Goal: Task Accomplishment & Management: Manage account settings

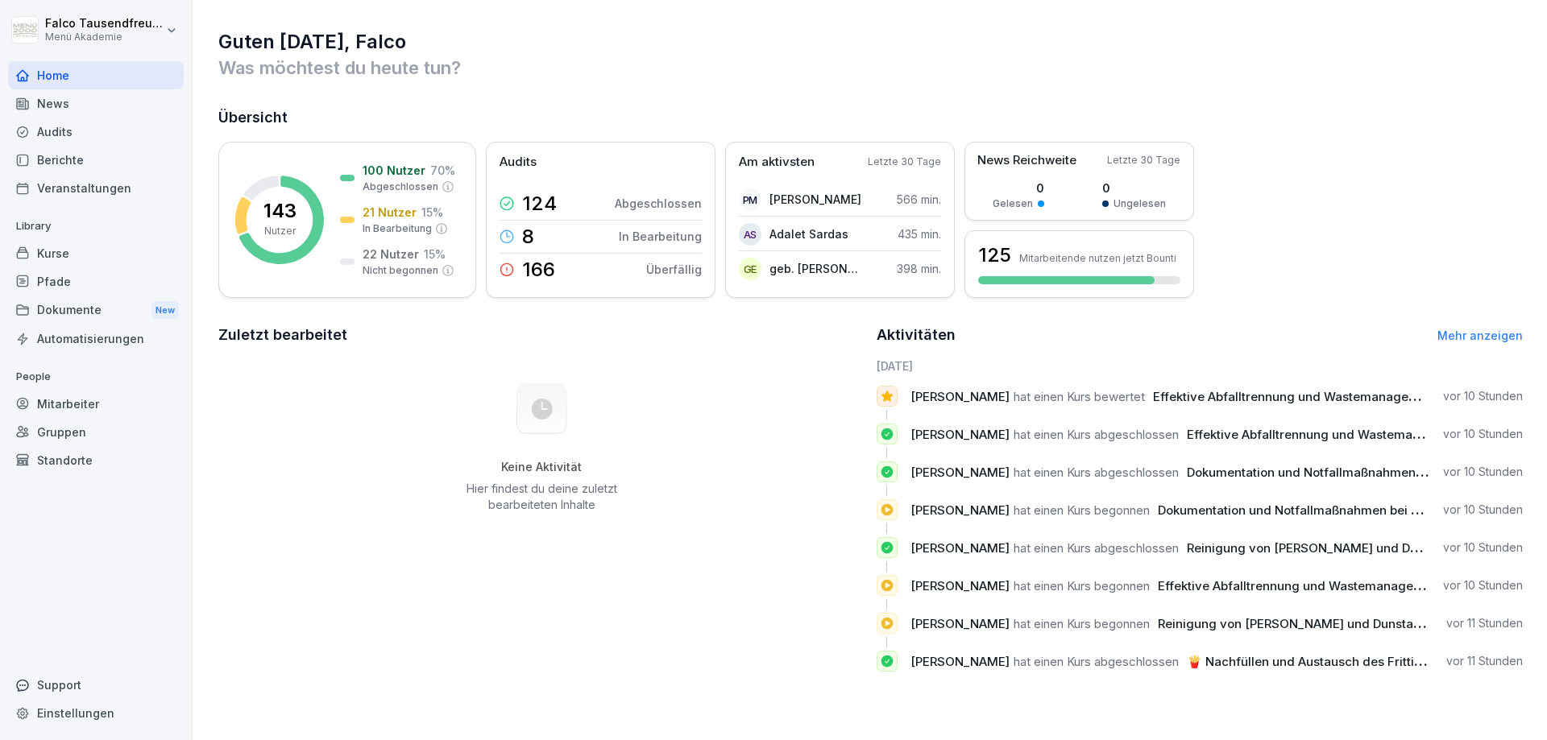
click at [75, 163] on div "Berichte" at bounding box center [96, 160] width 176 height 28
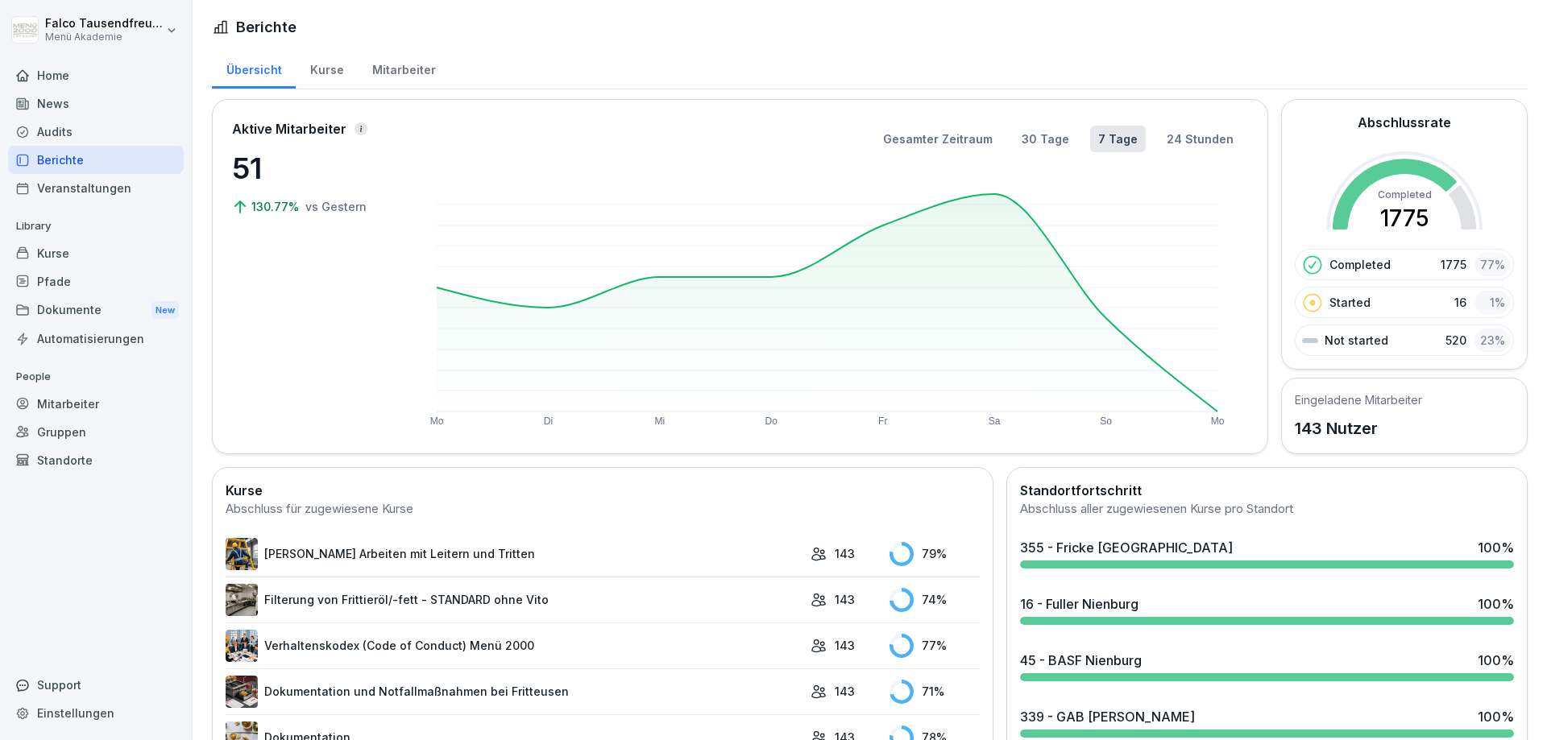
click at [410, 75] on div "Mitarbeiter" at bounding box center [404, 68] width 92 height 41
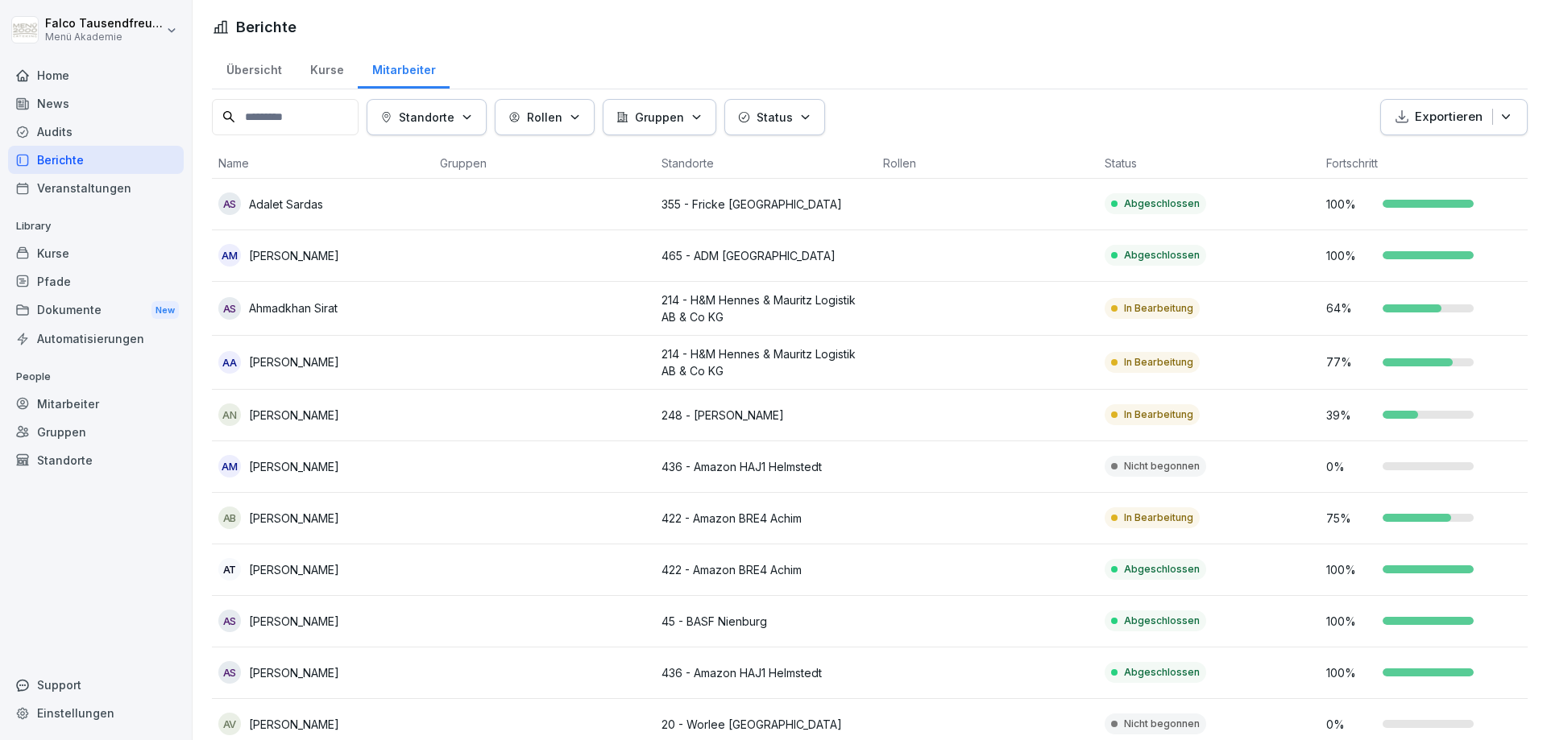
click at [473, 119] on icon "button" at bounding box center [467, 117] width 12 height 12
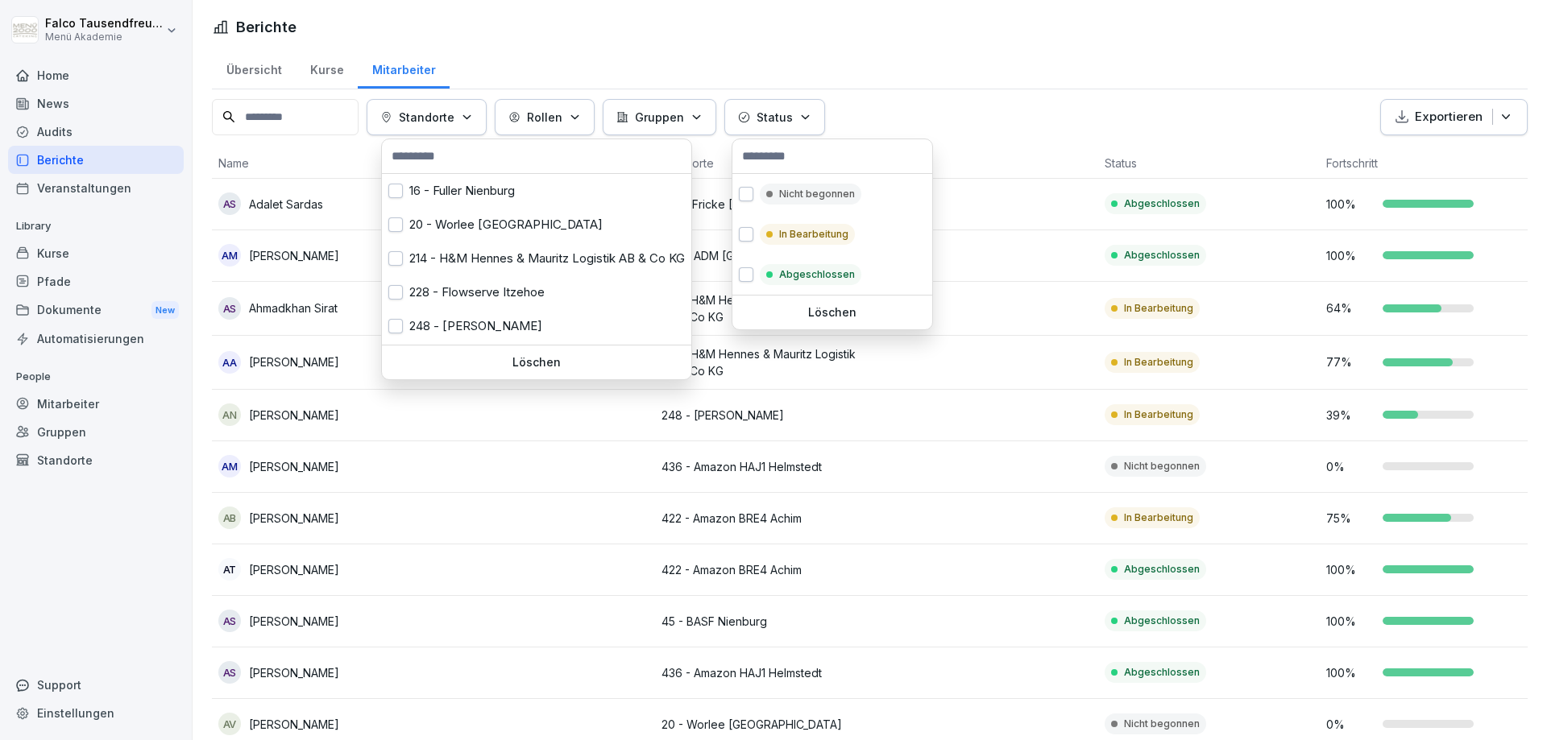
click at [793, 106] on button "Status" at bounding box center [774, 117] width 101 height 36
click at [801, 205] on div "Nicht begonnen" at bounding box center [810, 194] width 101 height 21
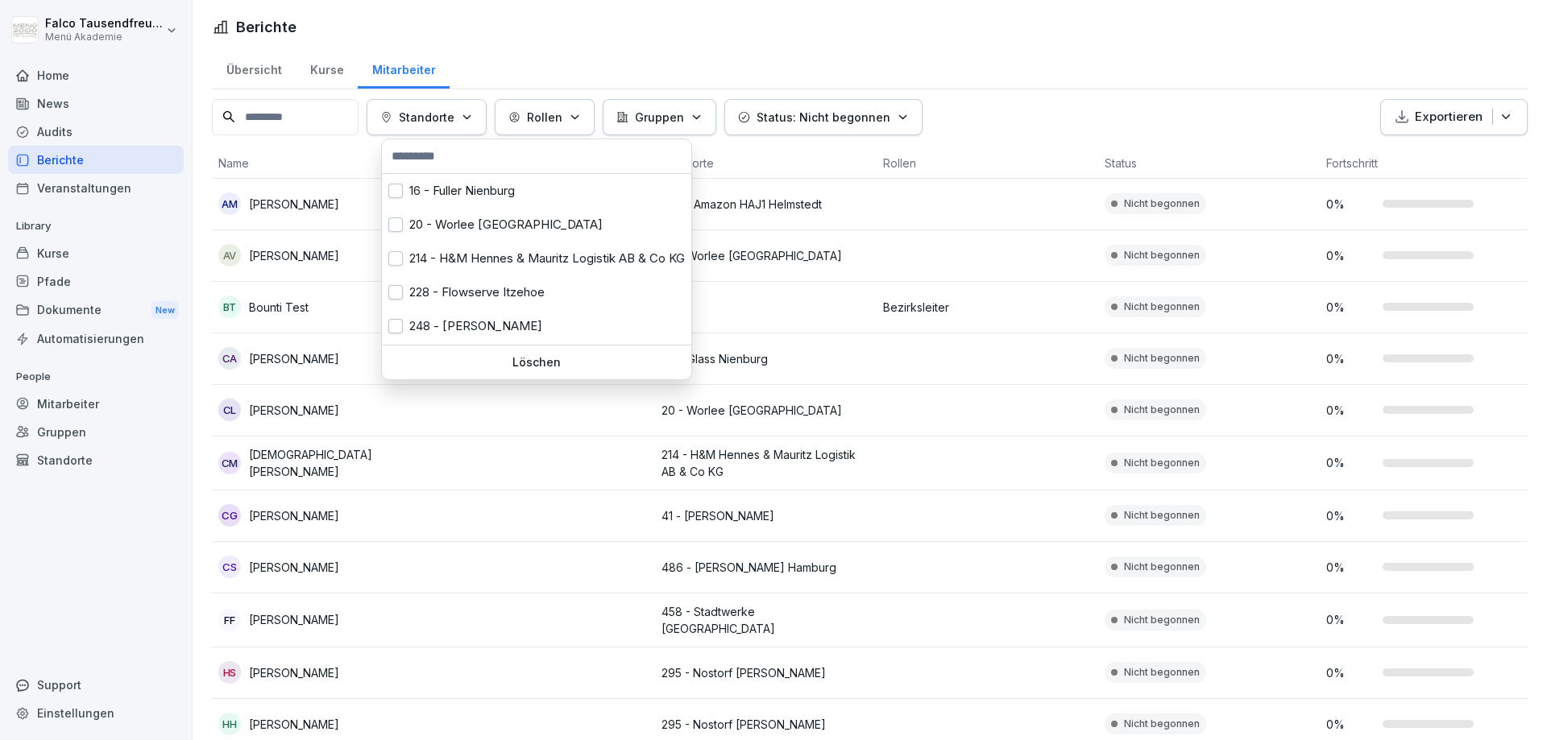
click at [1067, 45] on html "[PERSON_NAME] Menü Akademie Home News Audits Berichte Veranstaltungen Library K…" at bounding box center [773, 370] width 1547 height 740
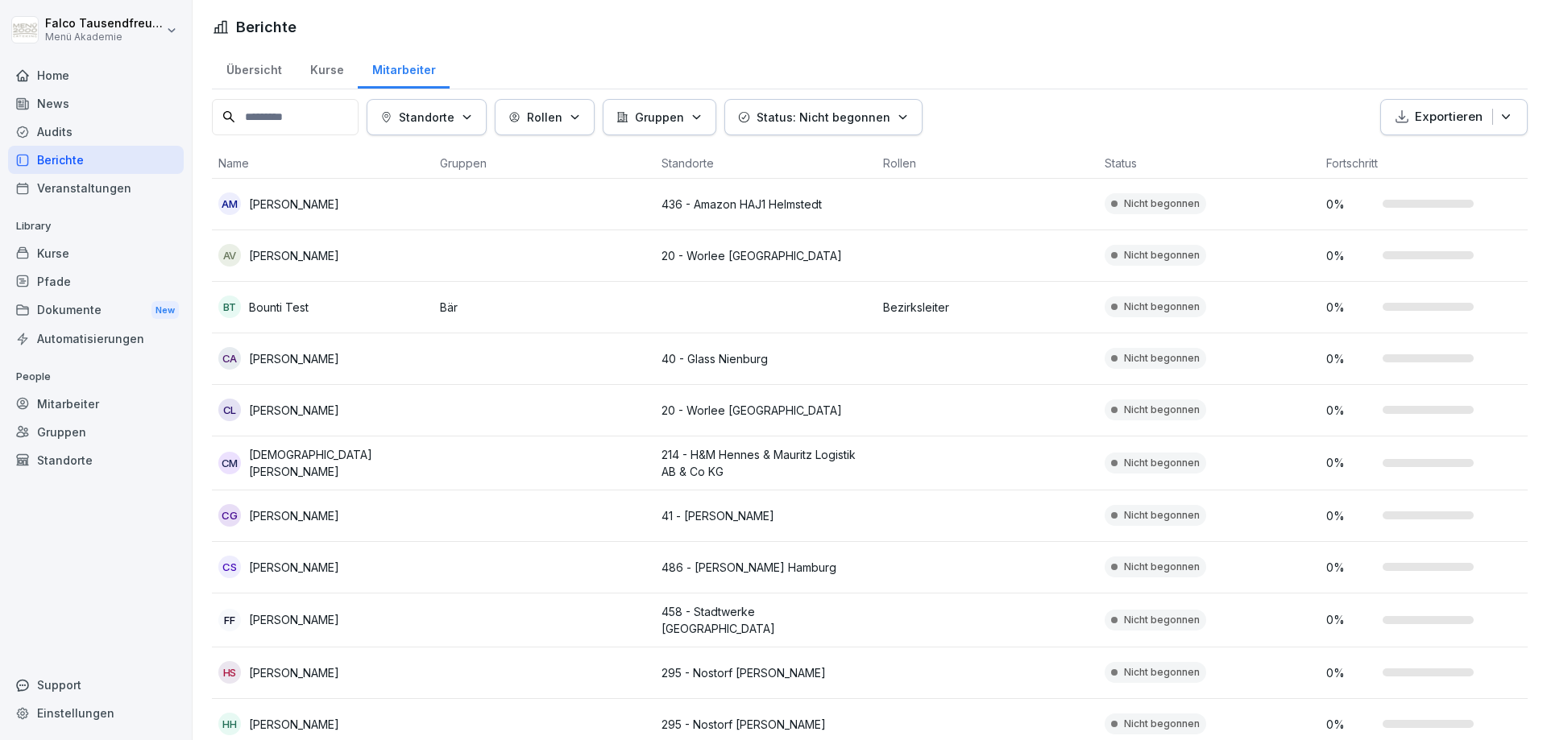
click at [1067, 45] on html "[PERSON_NAME] Menü Akademie Home News Audits Berichte Veranstaltungen Library K…" at bounding box center [773, 370] width 1547 height 740
click at [1546, 388] on html "[PERSON_NAME] Menü Akademie Home News Audits Berichte Veranstaltungen Library K…" at bounding box center [773, 370] width 1547 height 740
click at [859, 122] on p "Status: Nicht begonnen" at bounding box center [823, 117] width 134 height 17
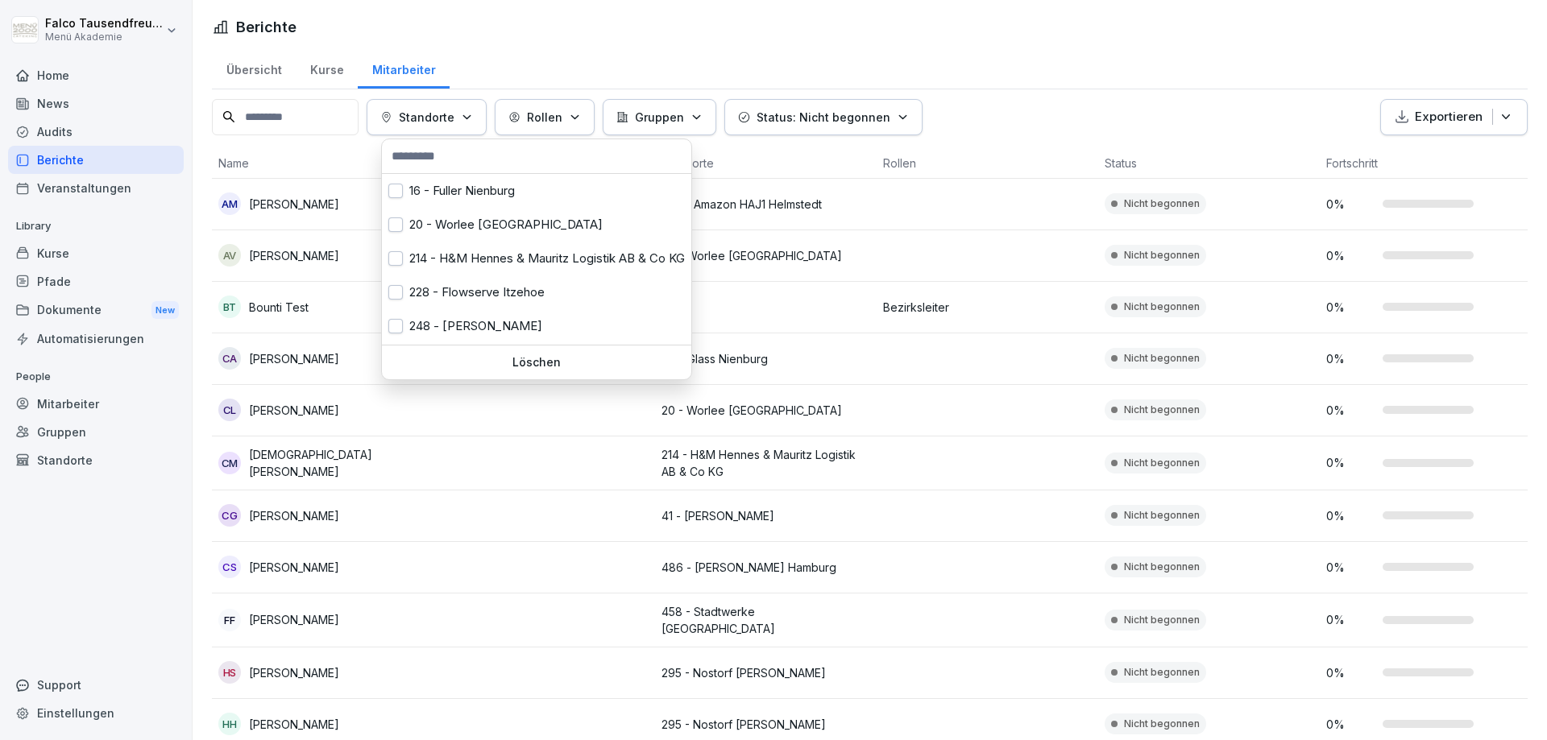
click at [452, 111] on p "Standorte" at bounding box center [427, 117] width 56 height 17
click at [474, 283] on div "228 - Flowserve Itzehoe" at bounding box center [536, 292] width 309 height 34
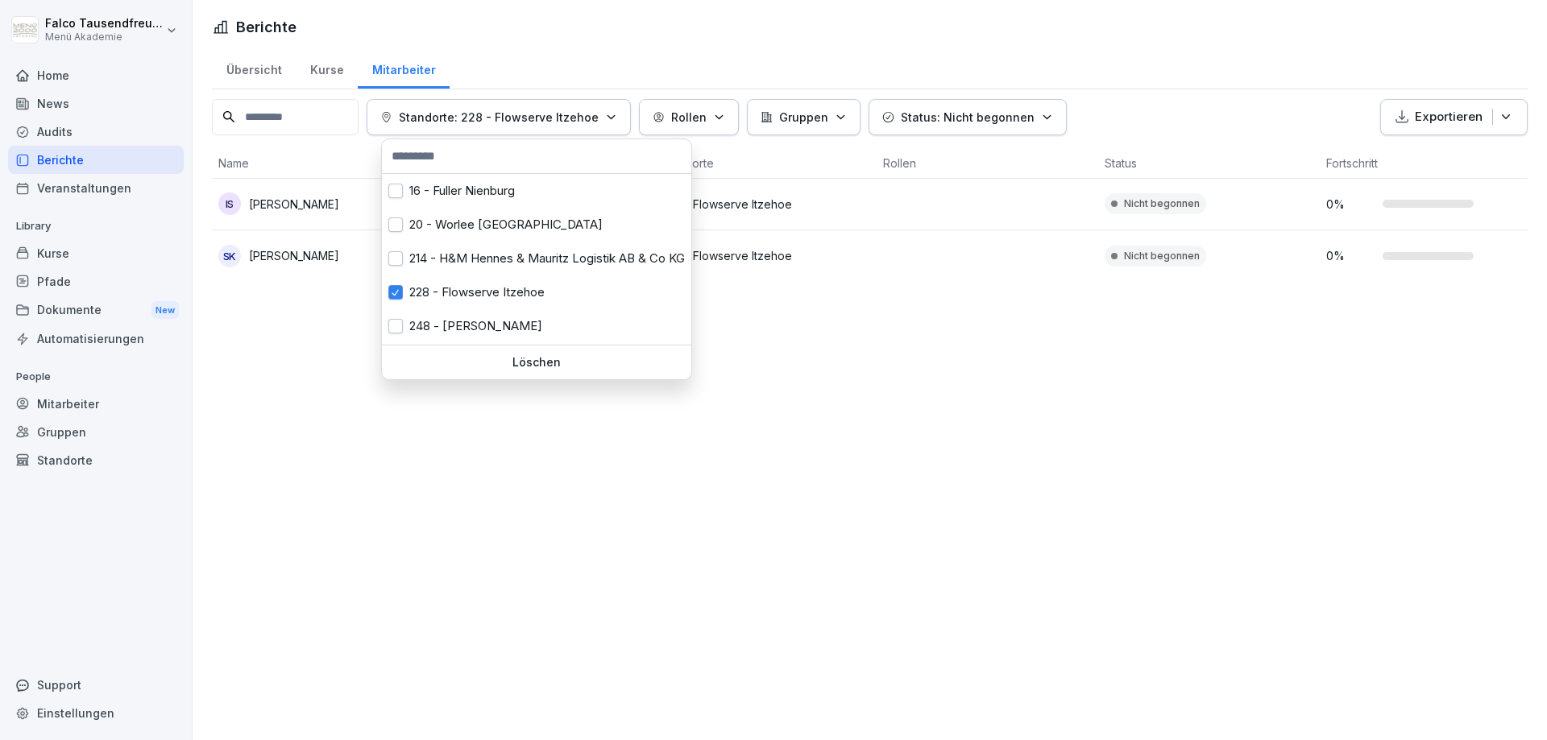
click at [540, 652] on html "[PERSON_NAME] Menü Akademie Home News Audits Berichte Veranstaltungen Library K…" at bounding box center [773, 370] width 1547 height 740
click at [531, 122] on p "Standorte: 228 - Flowserve Itzehoe" at bounding box center [499, 117] width 200 height 17
click at [493, 288] on div "228 - Flowserve Itzehoe" at bounding box center [536, 292] width 309 height 34
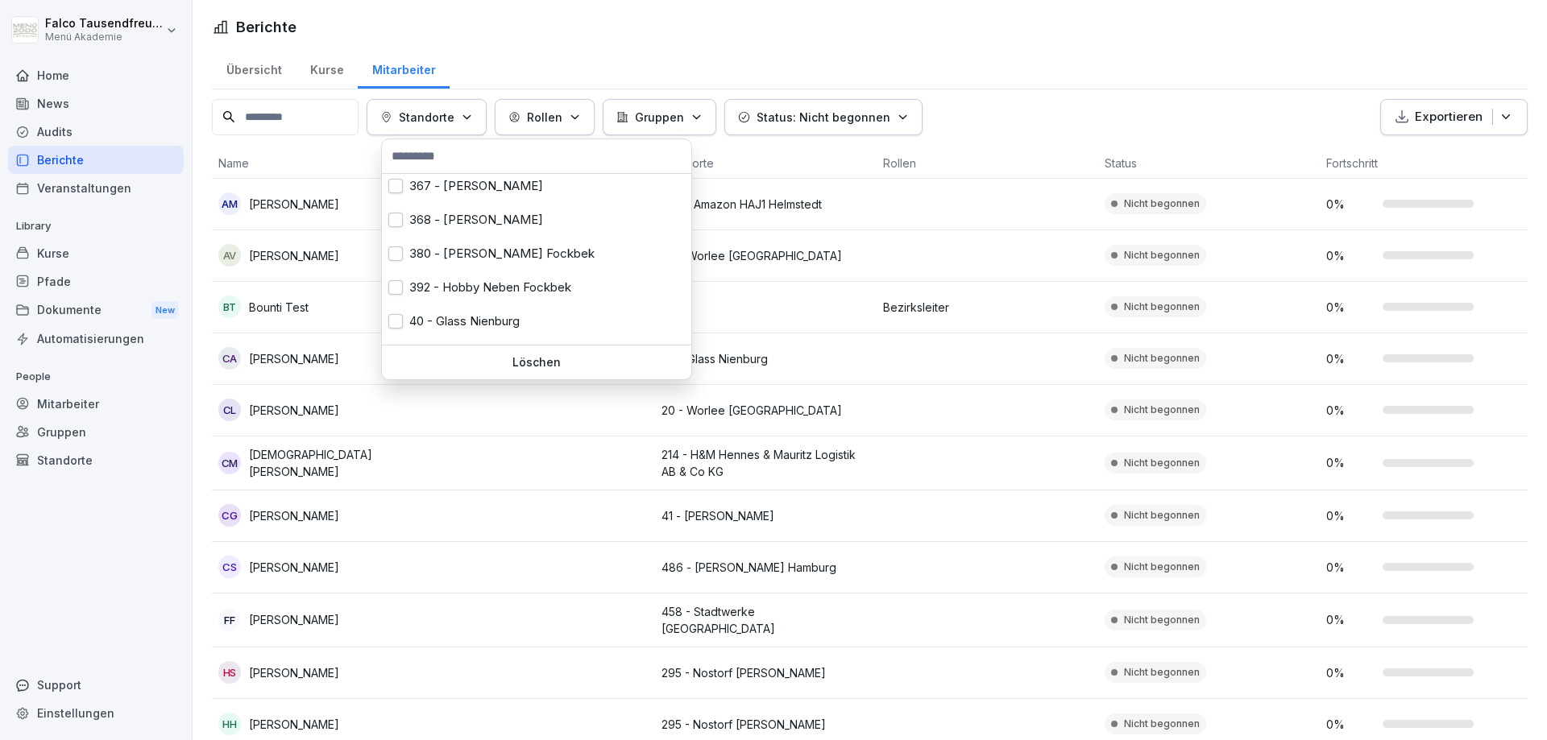
scroll to position [435, 0]
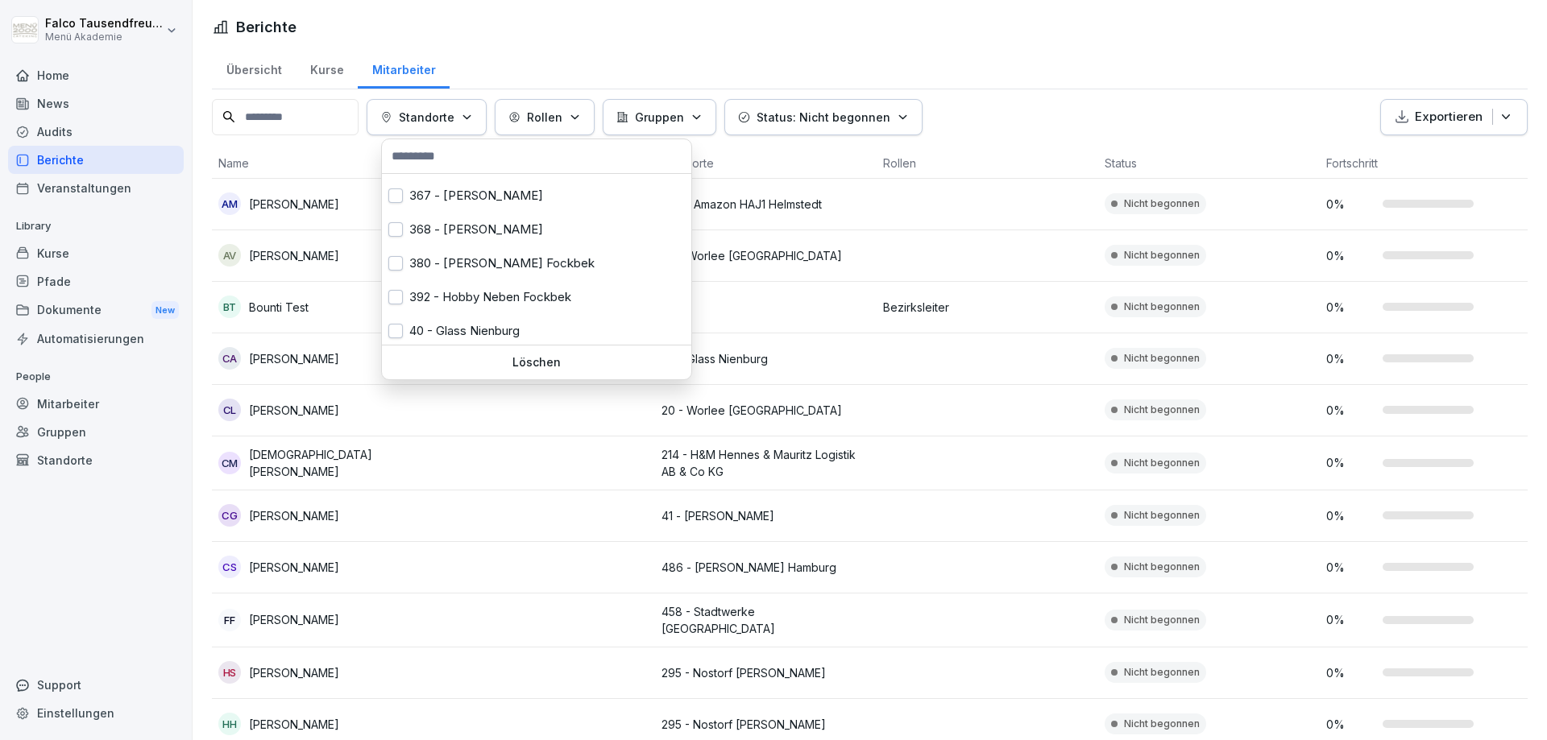
click at [845, 118] on p "Status: Nicht begonnen" at bounding box center [823, 117] width 134 height 17
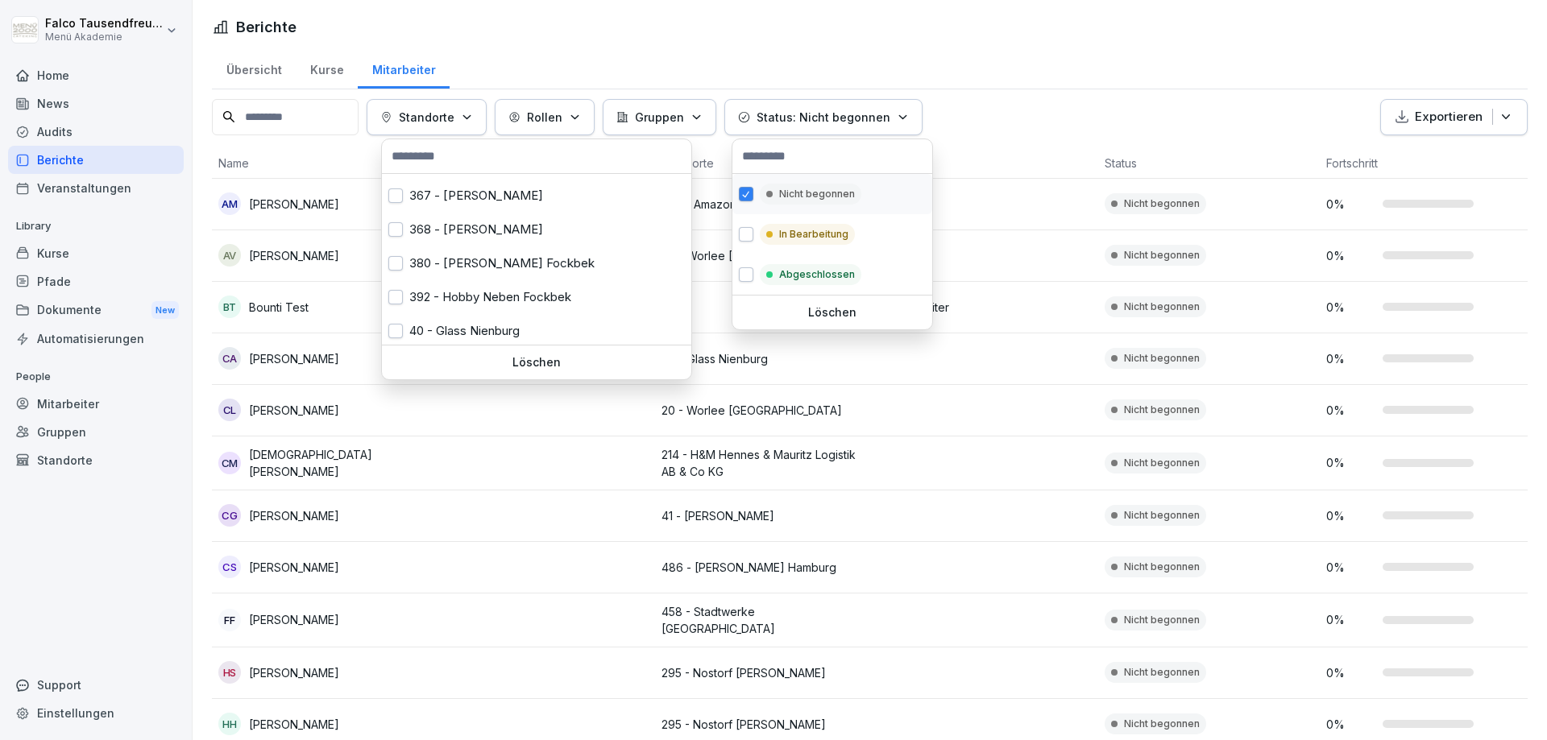
click at [793, 200] on p "Nicht begonnen" at bounding box center [817, 194] width 76 height 14
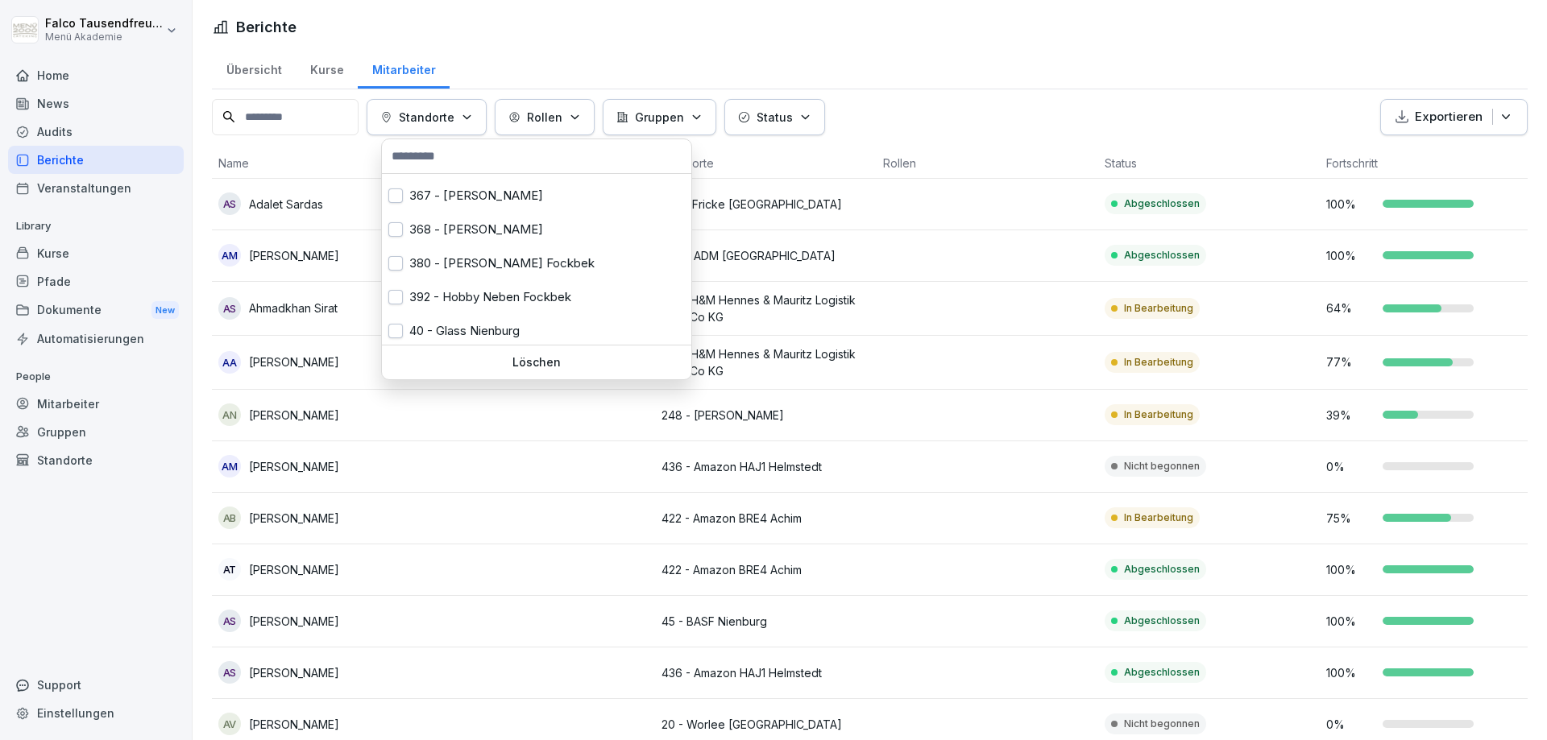
click at [938, 105] on html "[PERSON_NAME] Menü Akademie Home News Audits Berichte Veranstaltungen Library K…" at bounding box center [773, 370] width 1547 height 740
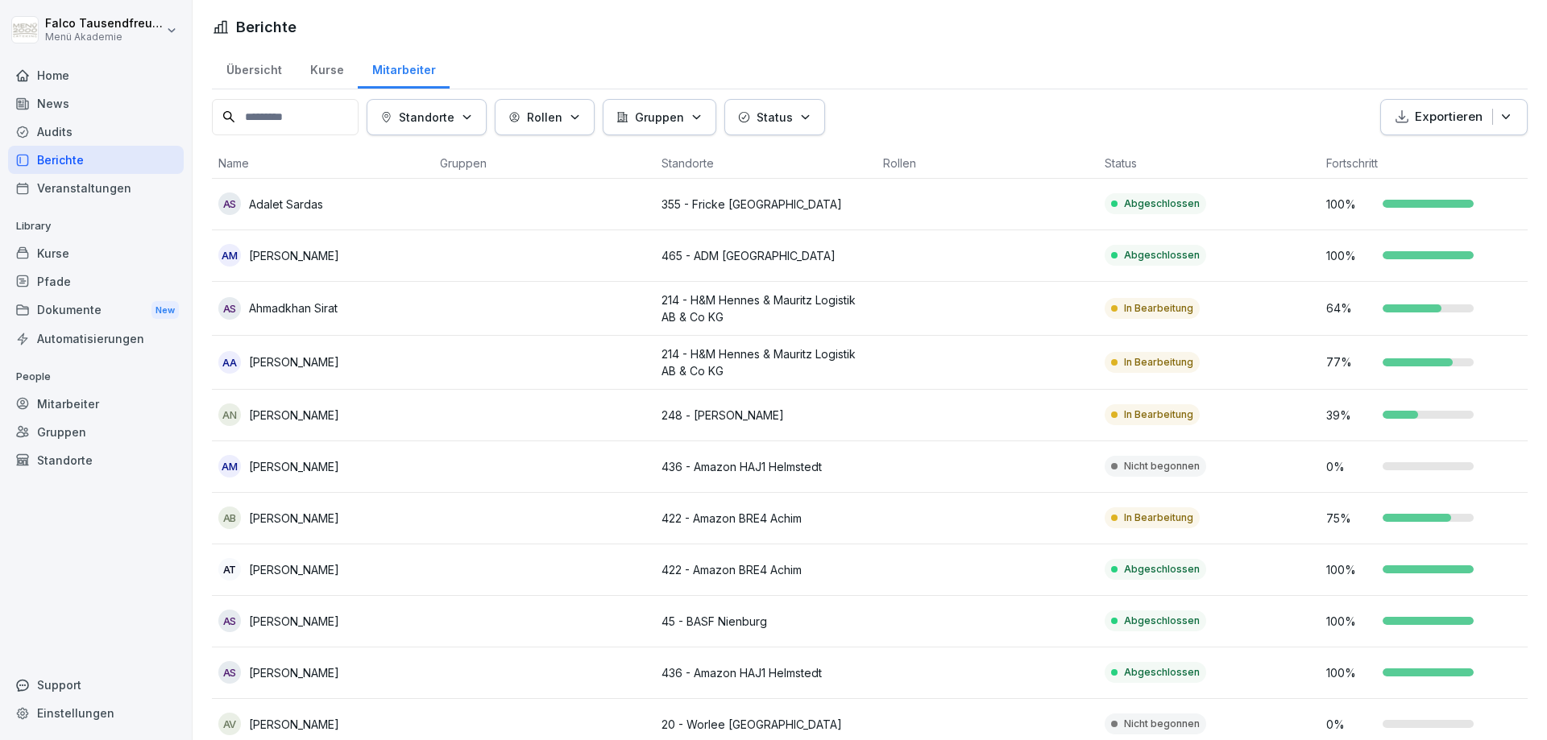
click at [1009, 68] on html "[PERSON_NAME] Menü Akademie Home News Audits Berichte Veranstaltungen Library K…" at bounding box center [773, 370] width 1547 height 740
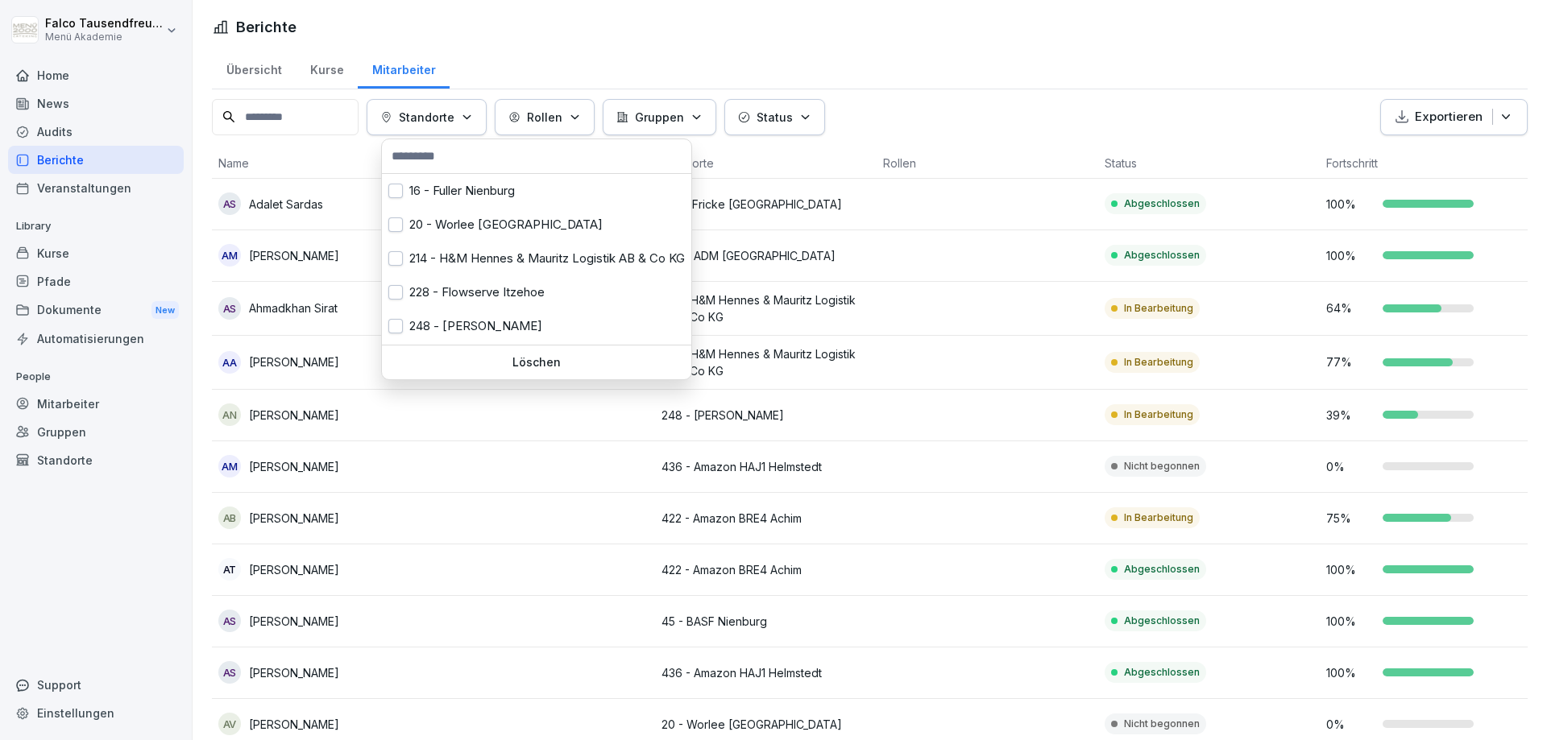
click at [428, 120] on p "Standorte" at bounding box center [427, 117] width 56 height 17
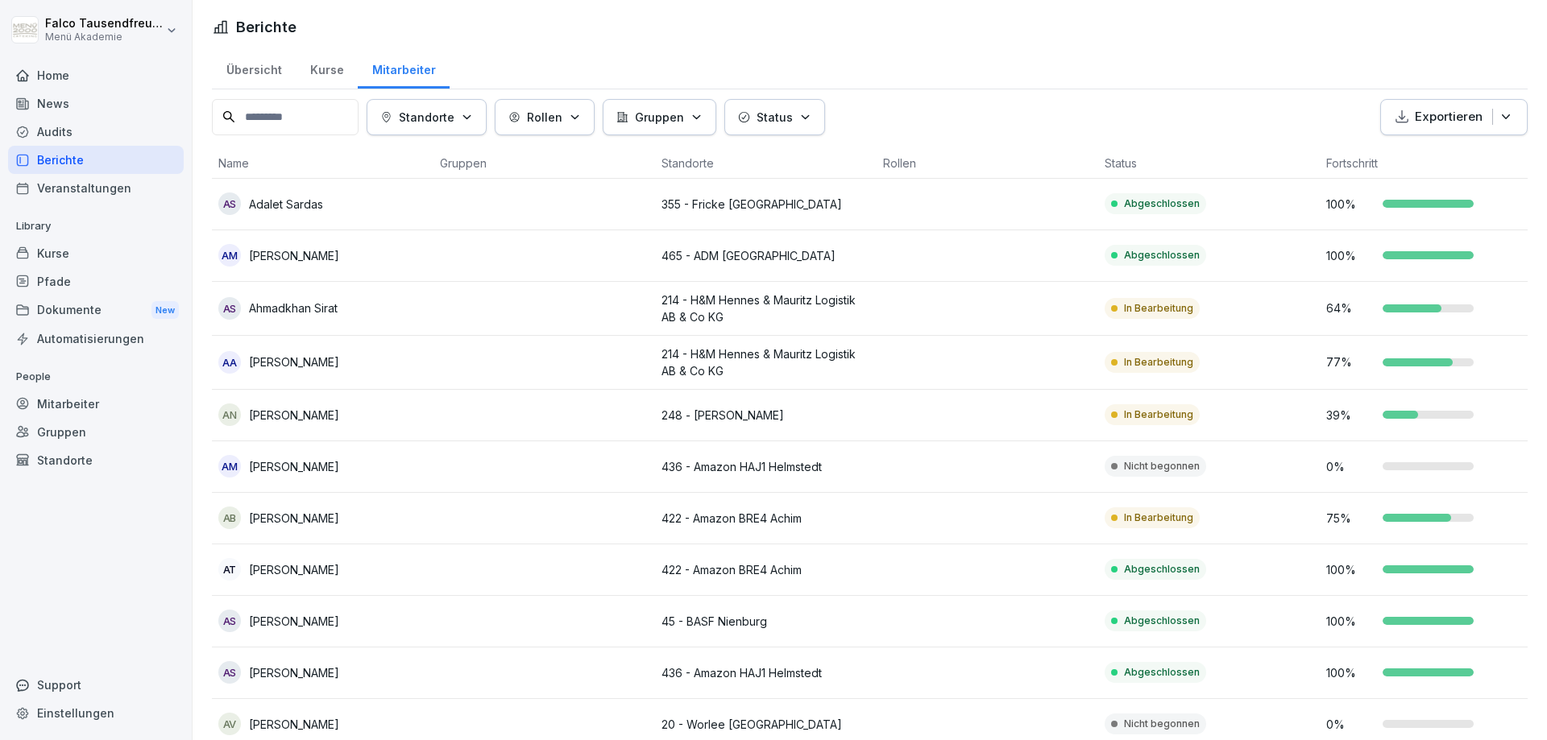
click at [1061, 19] on html "[PERSON_NAME] Menü Akademie Home News Audits Berichte Veranstaltungen Library K…" at bounding box center [773, 370] width 1547 height 740
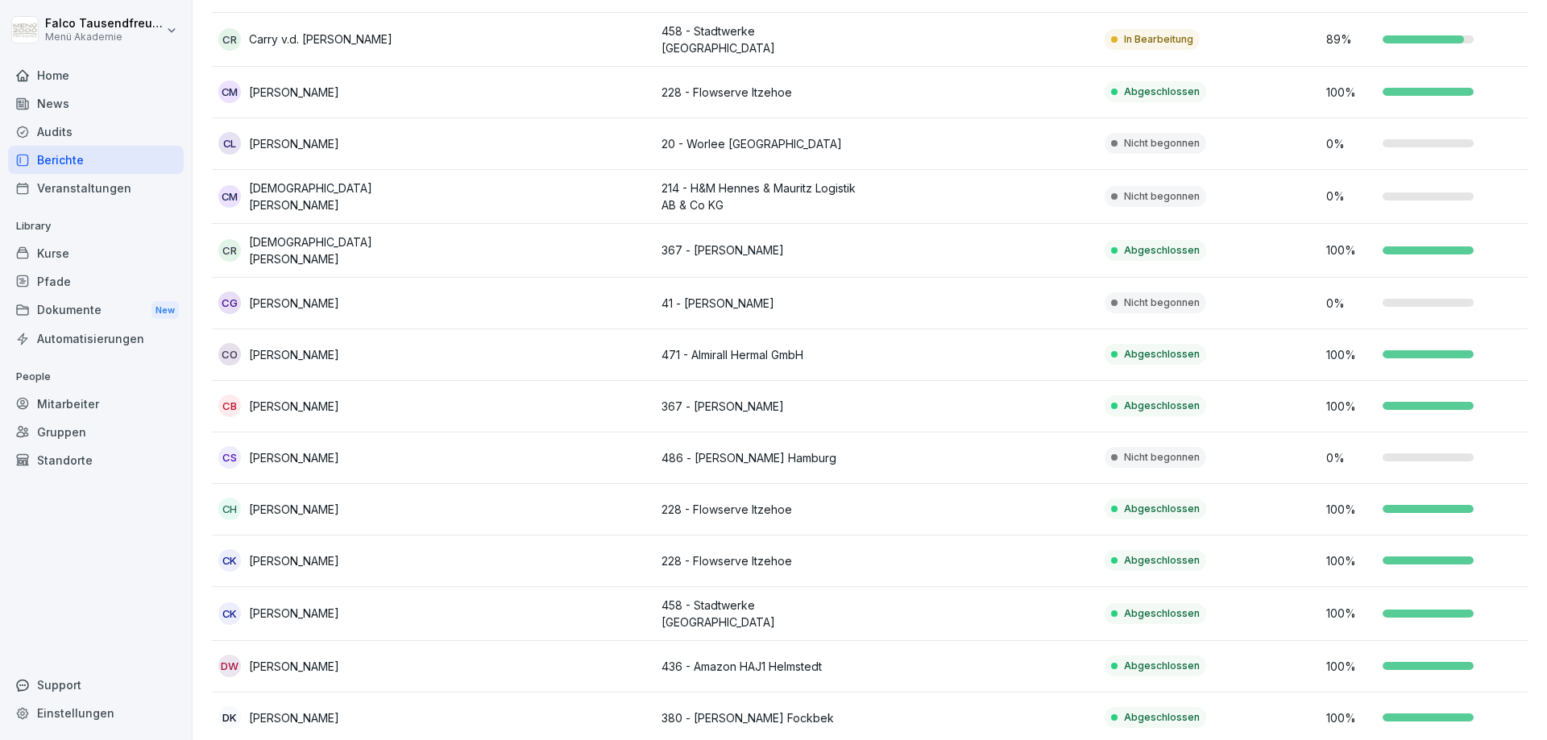
scroll to position [0, 0]
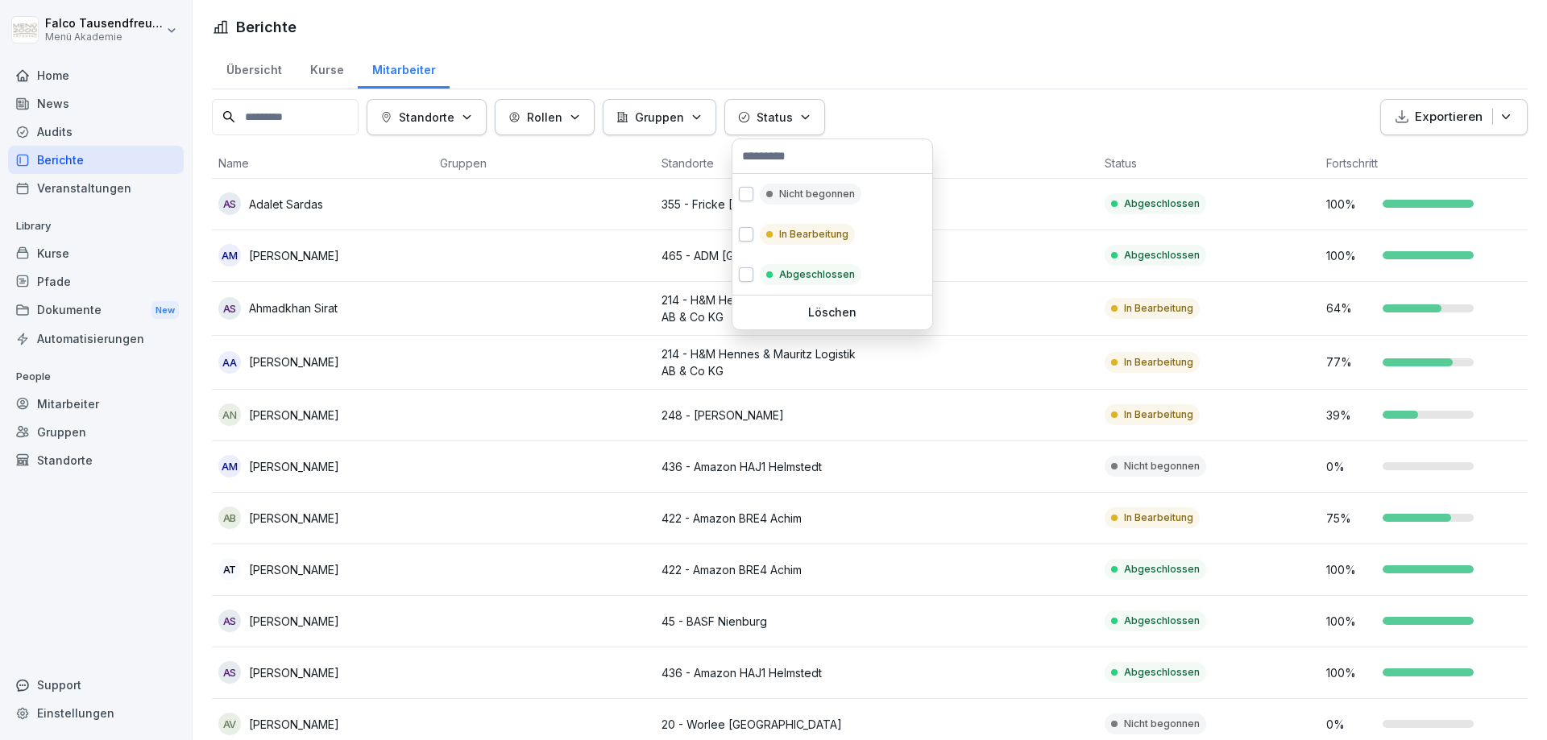
click at [770, 117] on p "Status" at bounding box center [774, 117] width 36 height 17
click at [776, 180] on div "Nicht begonnen" at bounding box center [832, 194] width 200 height 40
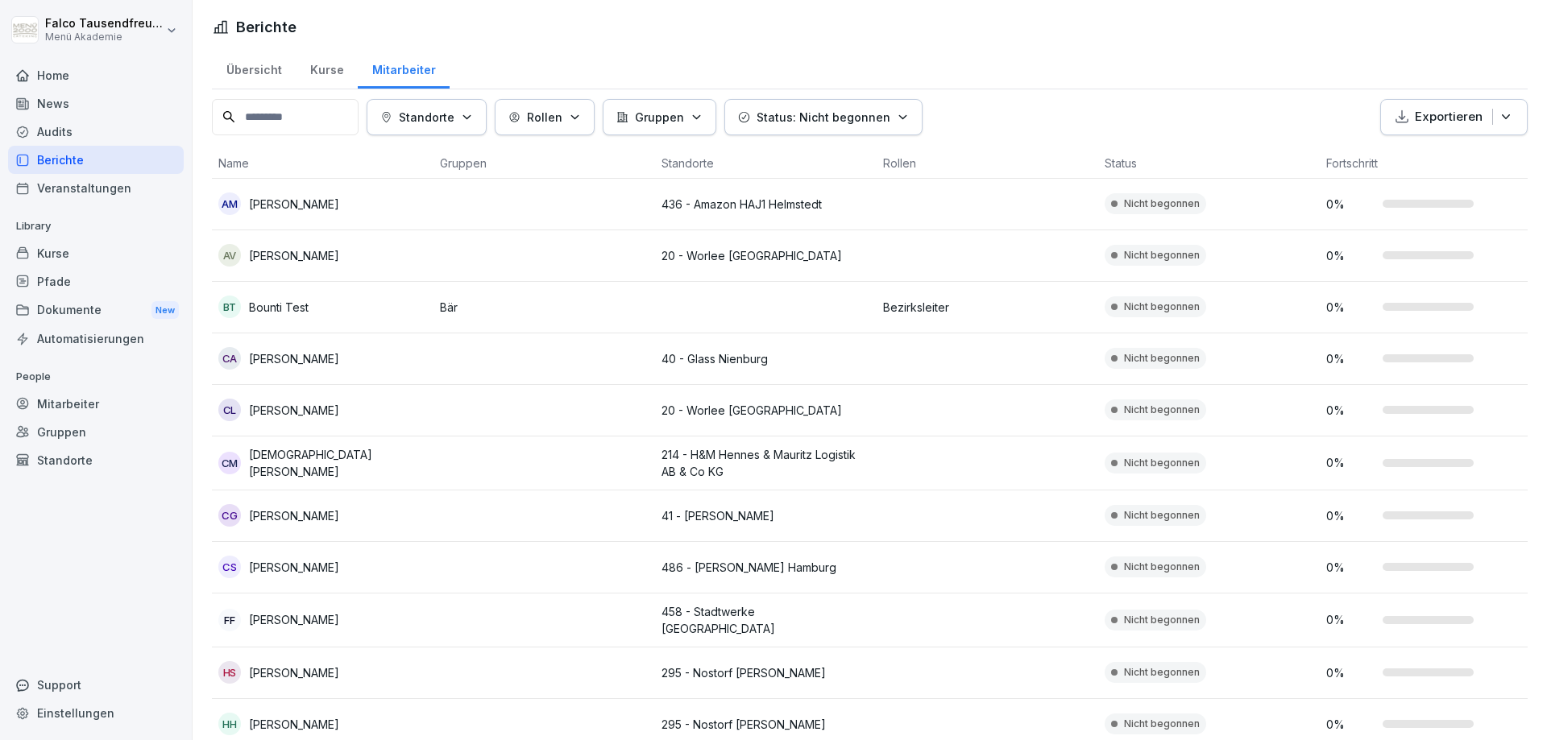
click at [1019, 113] on html "[PERSON_NAME] Menü Akademie Home News Audits Berichte Veranstaltungen Library K…" at bounding box center [773, 370] width 1547 height 740
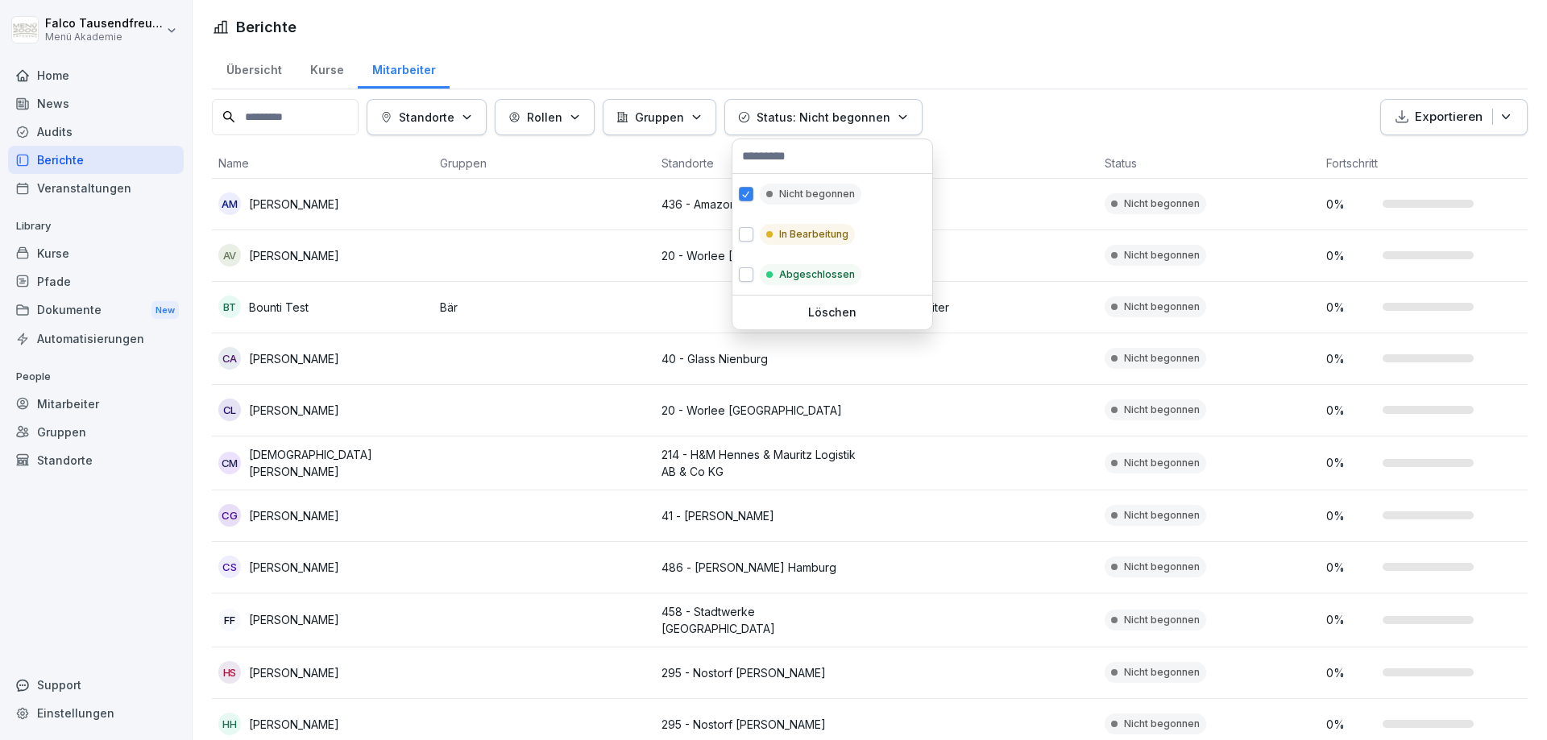
click at [805, 119] on p "Status: Nicht begonnen" at bounding box center [823, 117] width 134 height 17
click at [802, 242] on p "In Bearbeitung" at bounding box center [813, 234] width 69 height 14
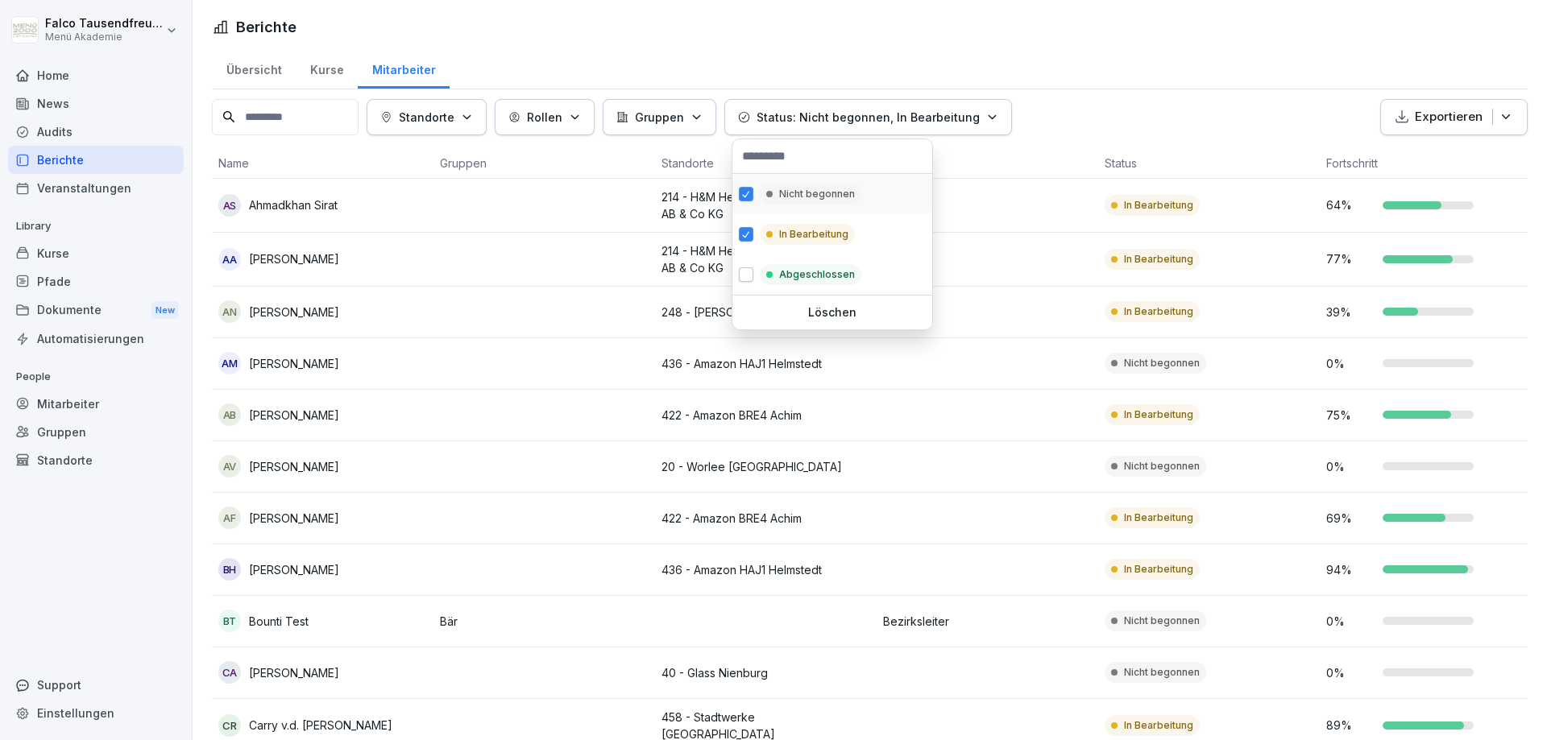
click at [796, 197] on p "Nicht begonnen" at bounding box center [817, 194] width 76 height 14
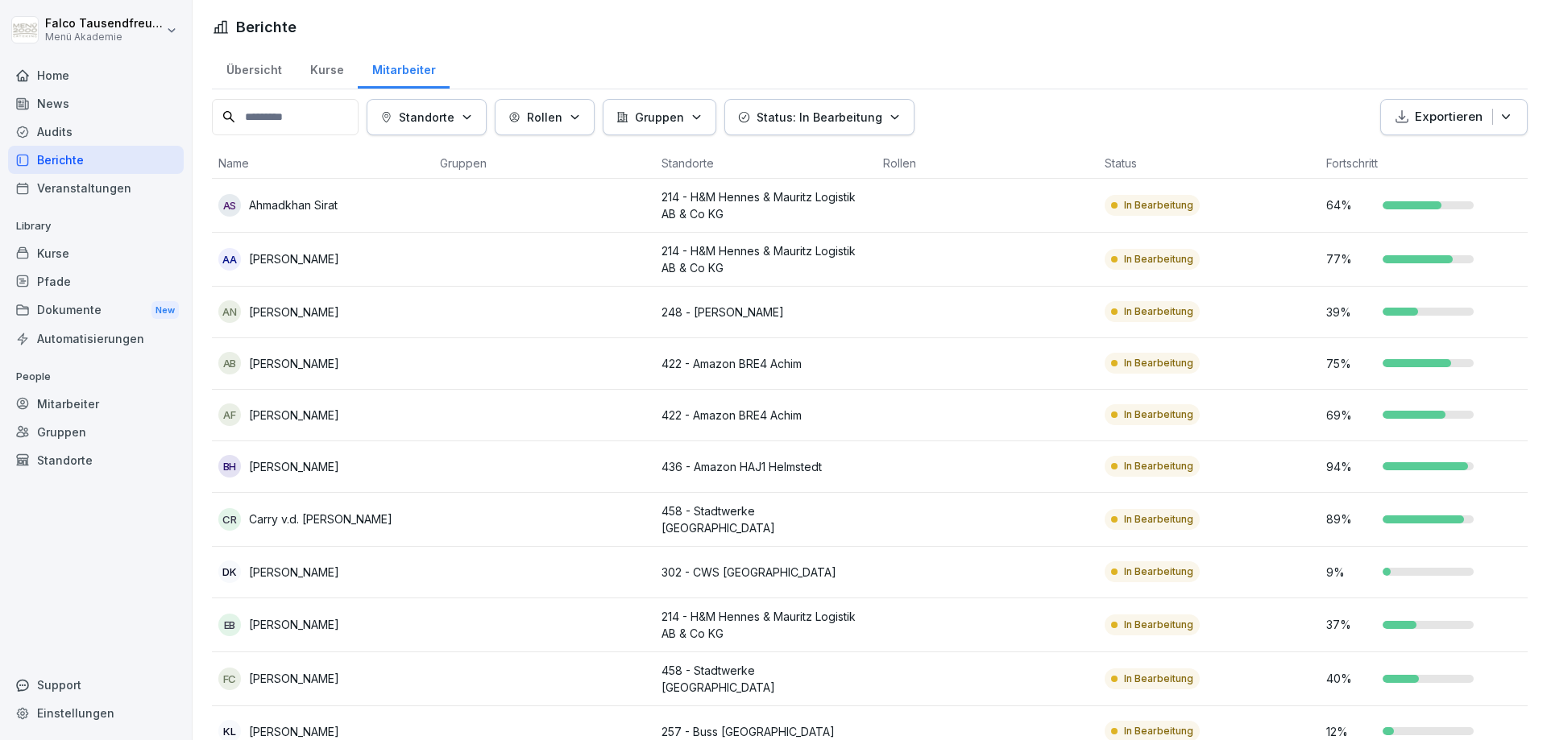
click at [1146, 72] on html "[PERSON_NAME] Menü Akademie Home News Audits Berichte Veranstaltungen Library K…" at bounding box center [773, 370] width 1547 height 740
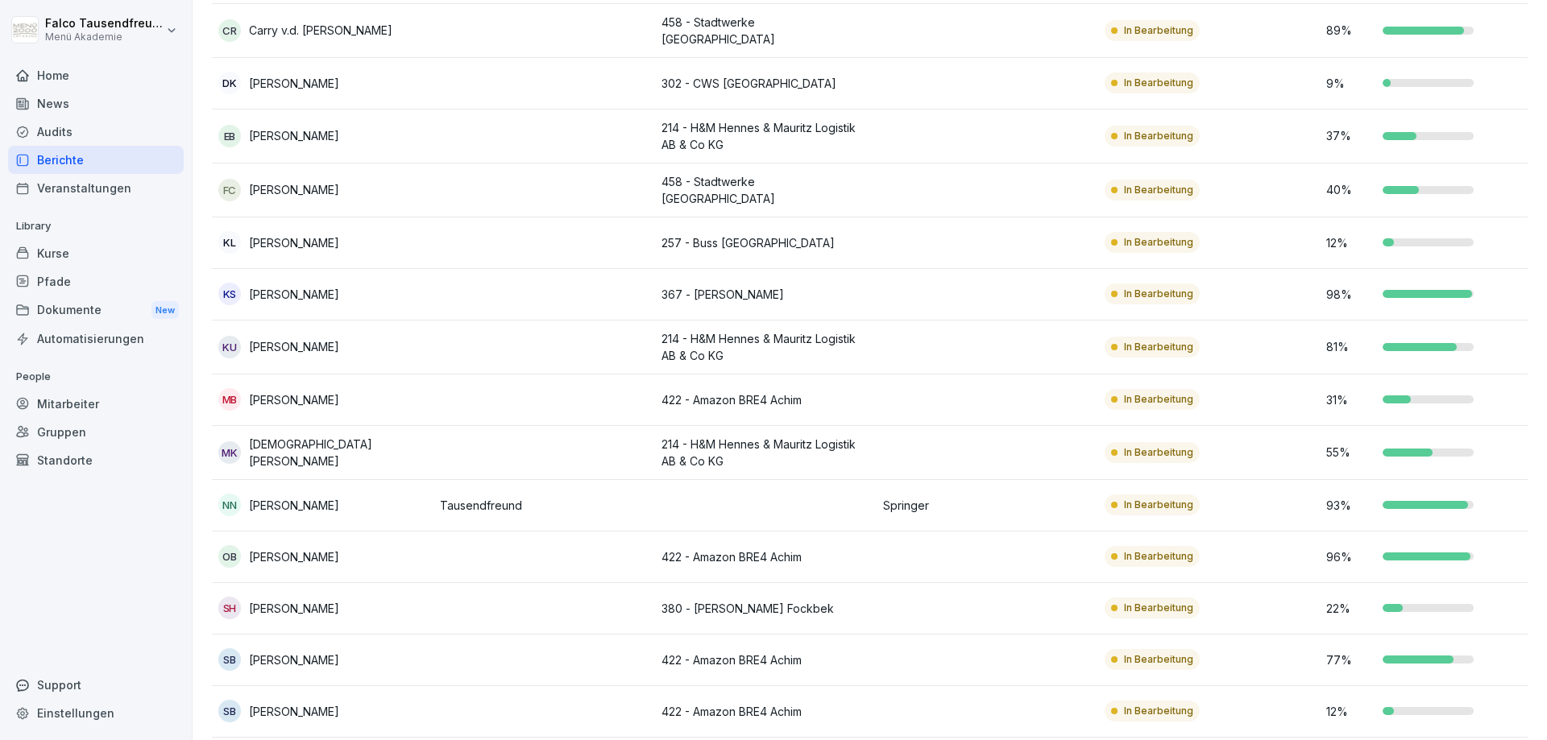
scroll to position [546, 0]
